Goal: Check status: Check status

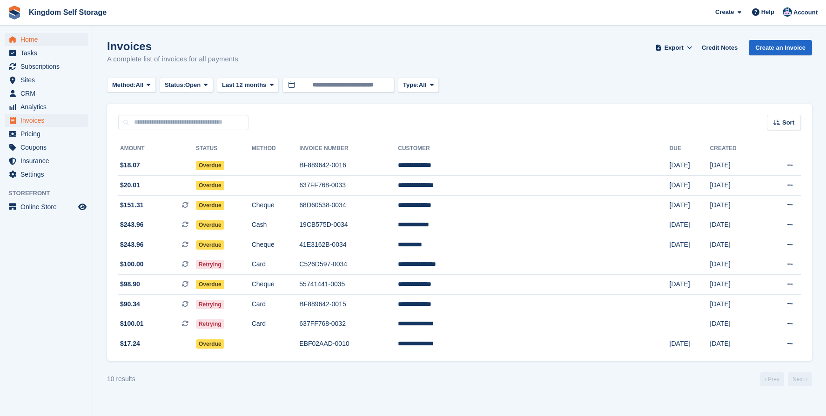
click at [27, 40] on span "Home" at bounding box center [48, 39] width 56 height 13
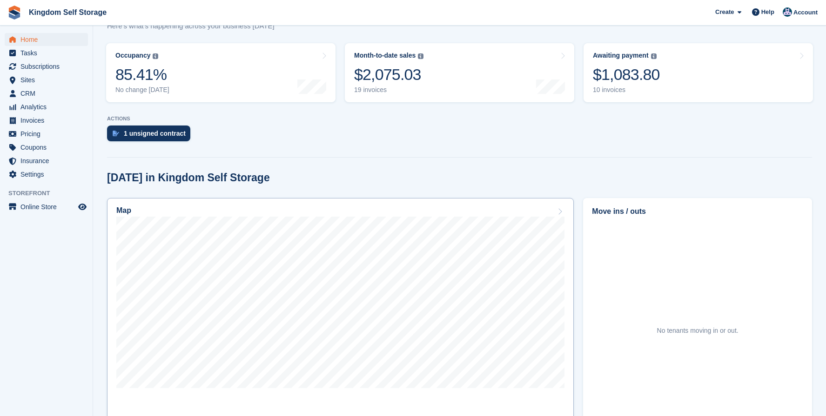
scroll to position [106, 0]
click at [464, 81] on link "Month-to-date sales The sum of all finalised invoices generated this month to d…" at bounding box center [459, 71] width 229 height 59
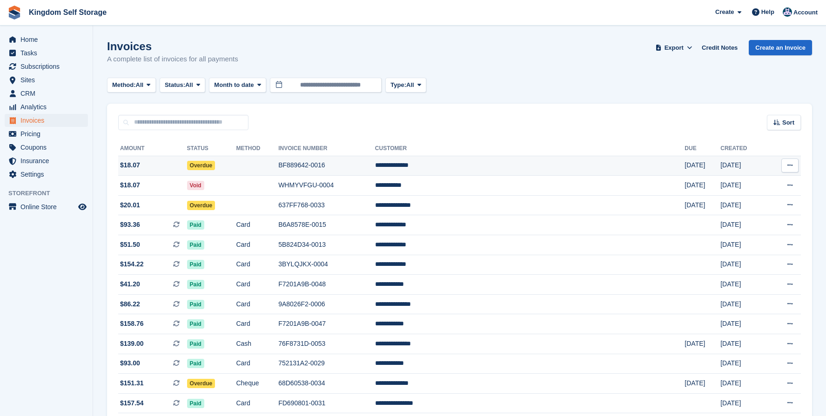
click at [366, 165] on td "BF889642-0016" at bounding box center [326, 166] width 97 height 20
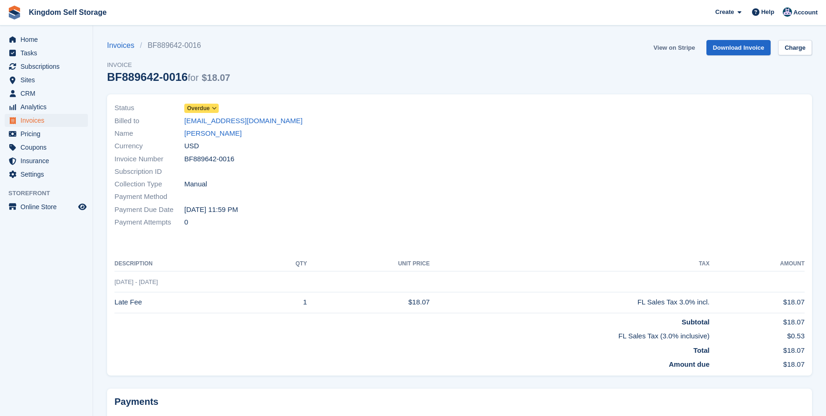
click at [670, 49] on link "View on Stripe" at bounding box center [673, 47] width 49 height 15
click at [123, 45] on link "Invoices" at bounding box center [123, 45] width 33 height 11
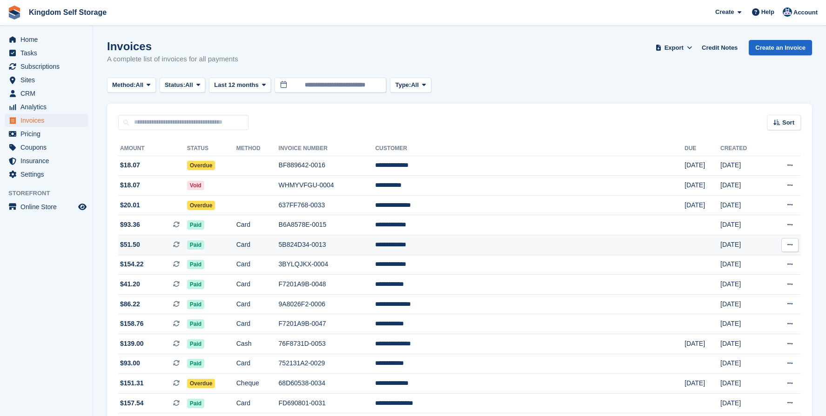
scroll to position [0, 0]
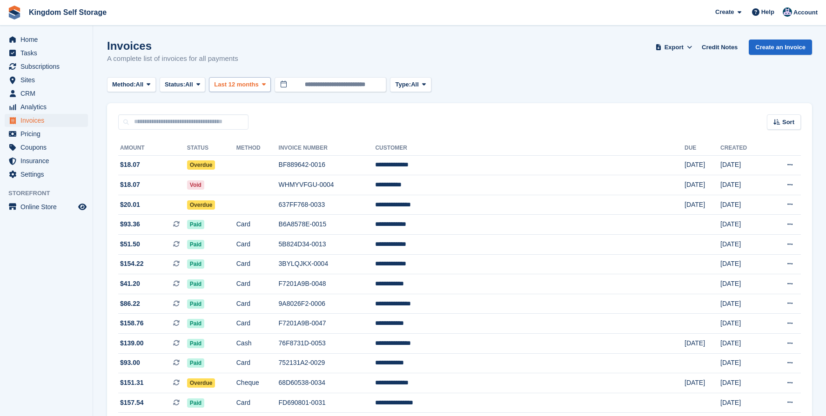
click at [268, 87] on span at bounding box center [263, 84] width 7 height 7
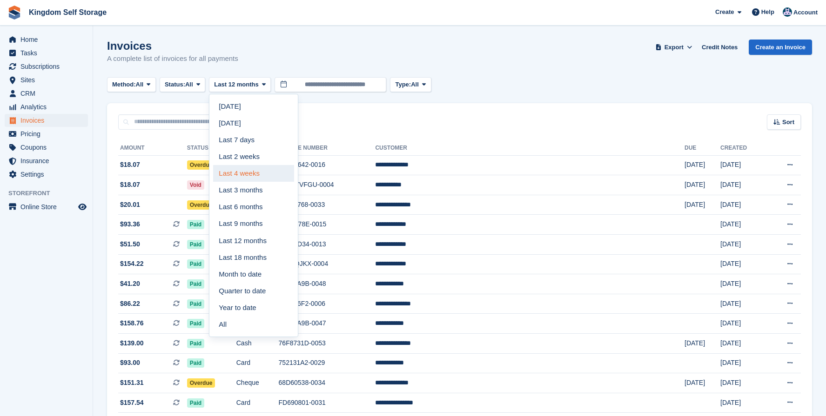
click at [267, 175] on link "Last 4 weeks" at bounding box center [253, 173] width 81 height 17
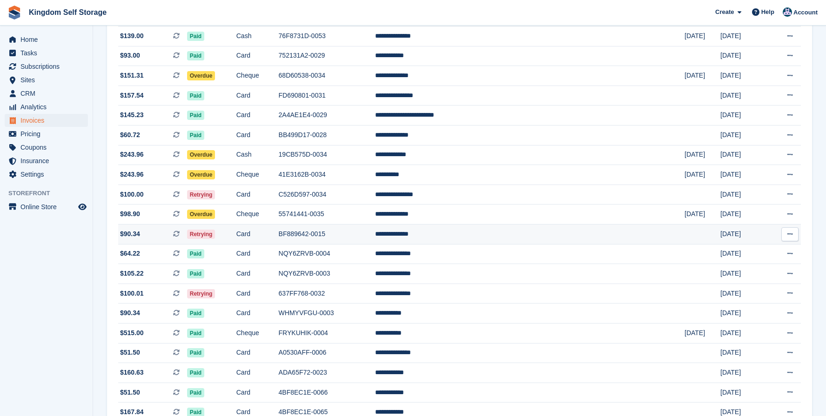
scroll to position [309, 0]
